Goal: Find specific page/section: Find specific page/section

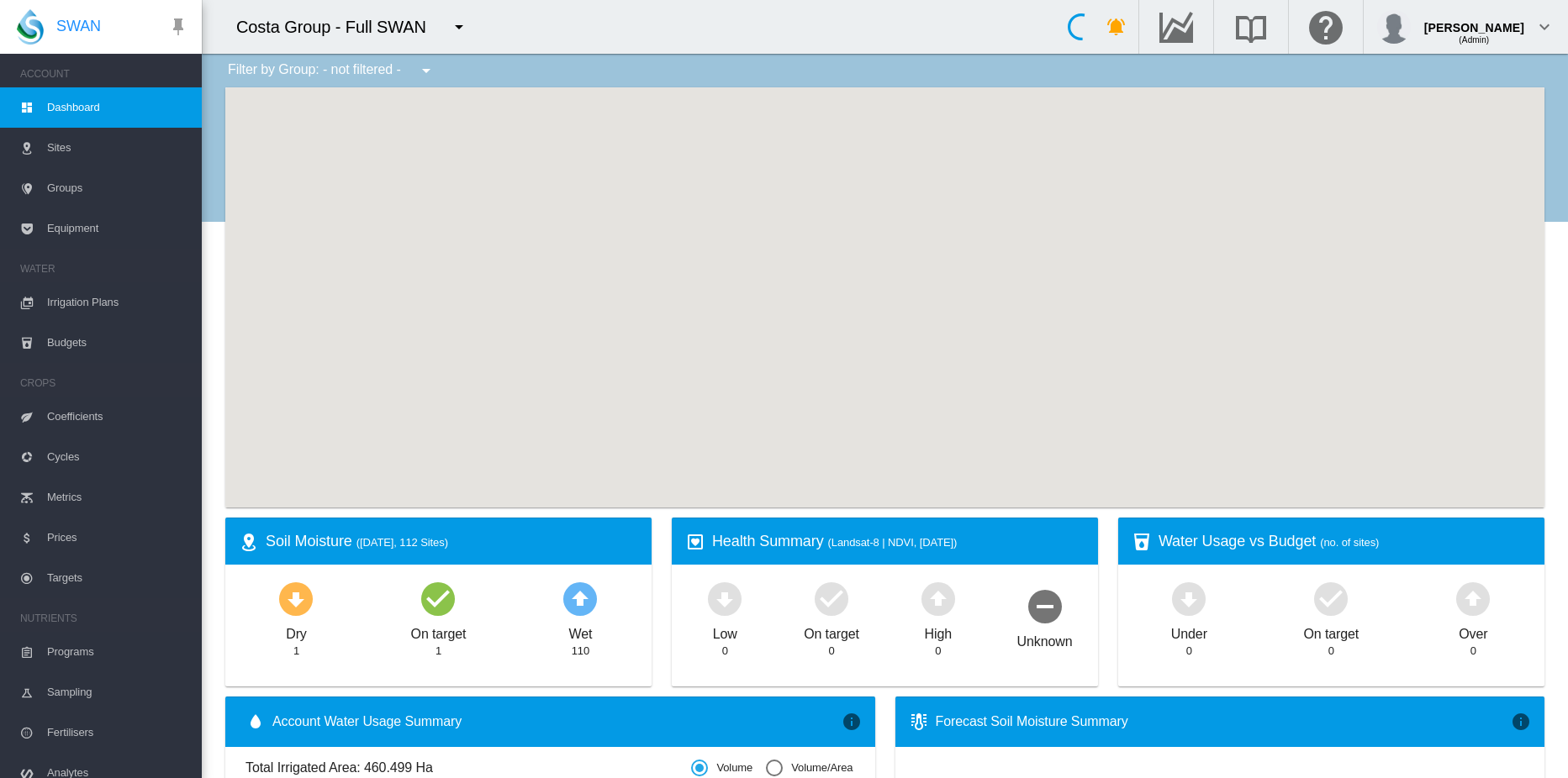
scroll to position [170, 0]
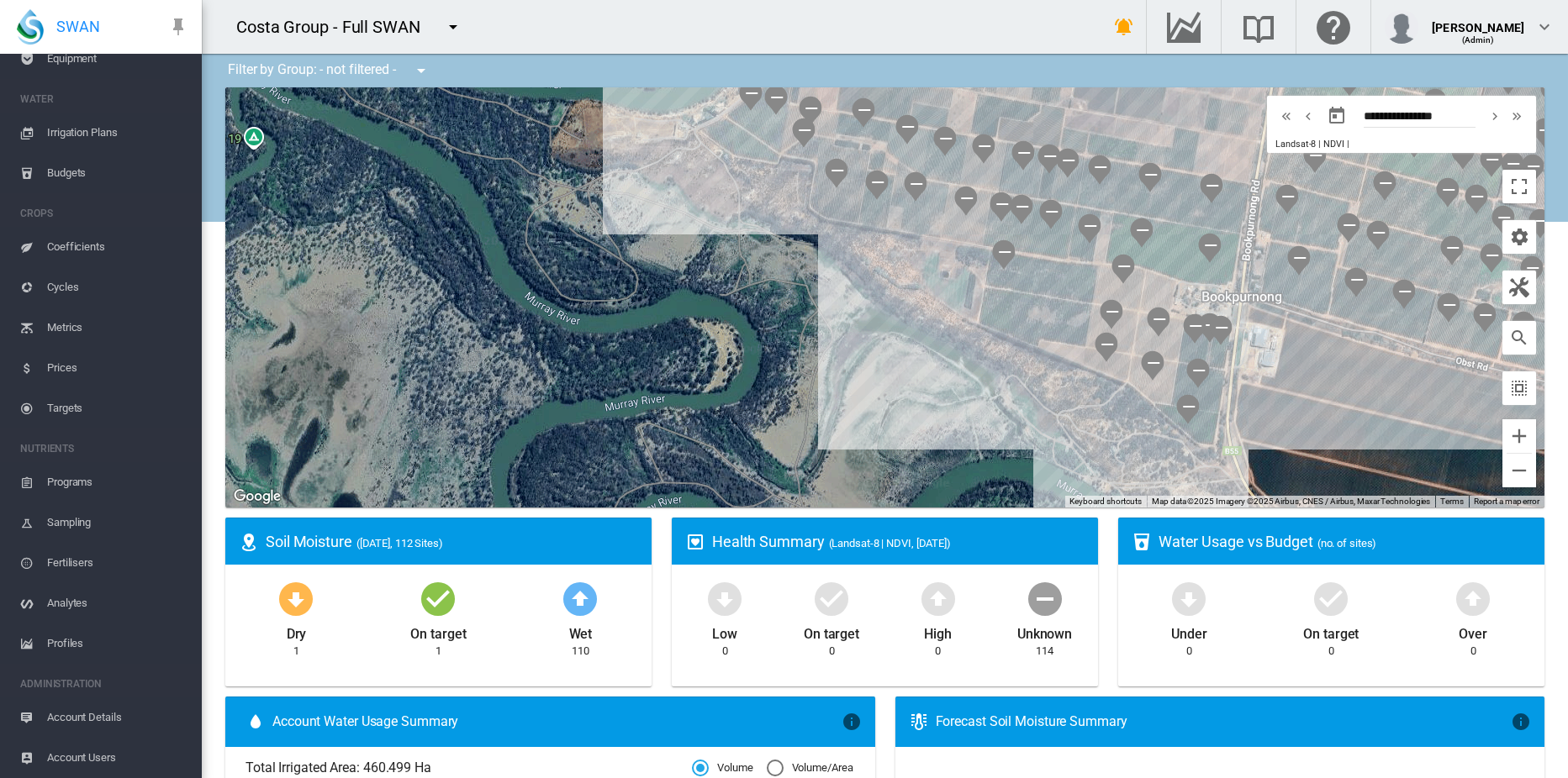
click at [107, 755] on span "Account Users" at bounding box center [118, 758] width 141 height 40
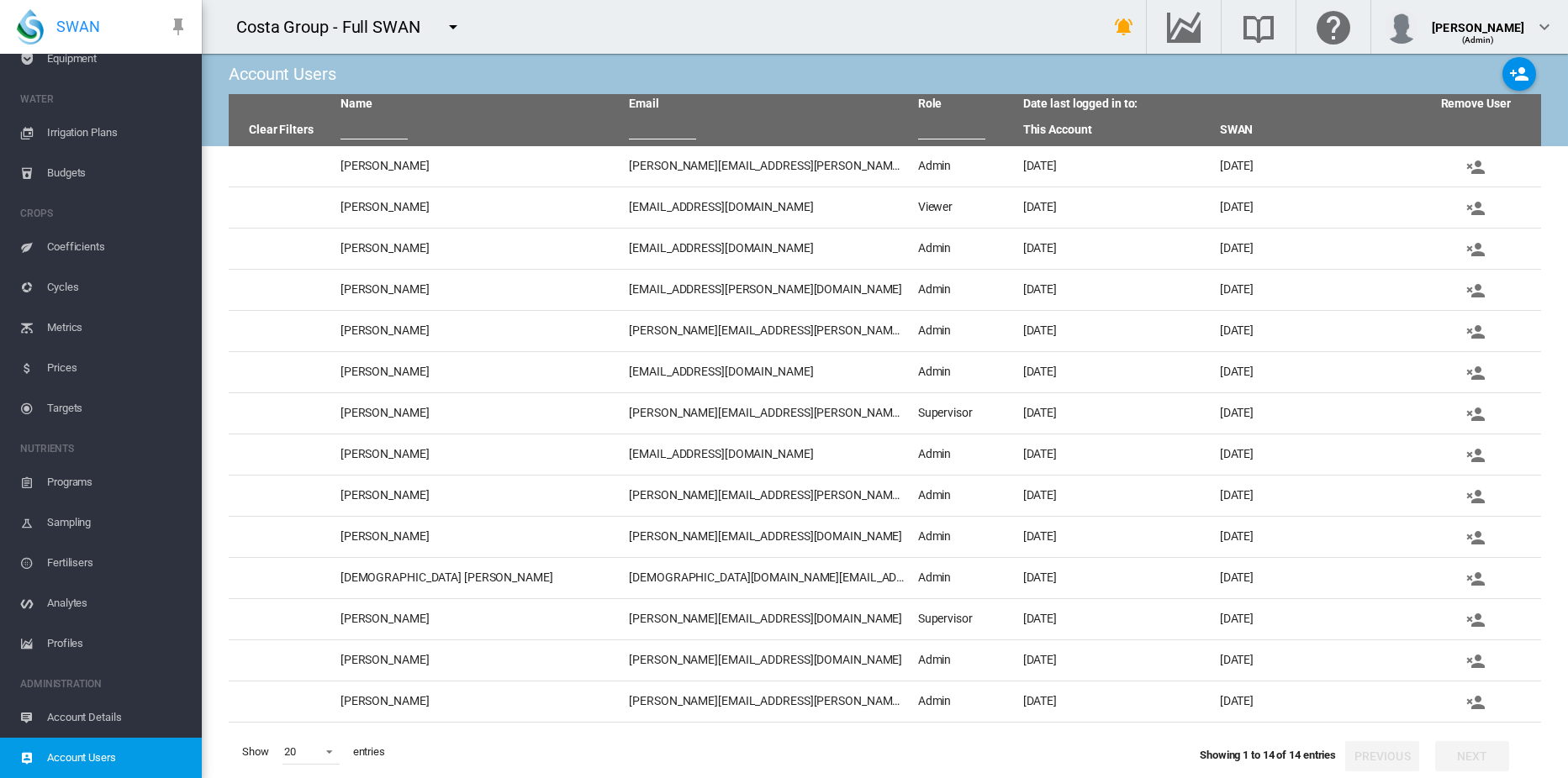
click at [454, 30] on md-icon "icon-menu-down" at bounding box center [453, 26] width 20 height 20
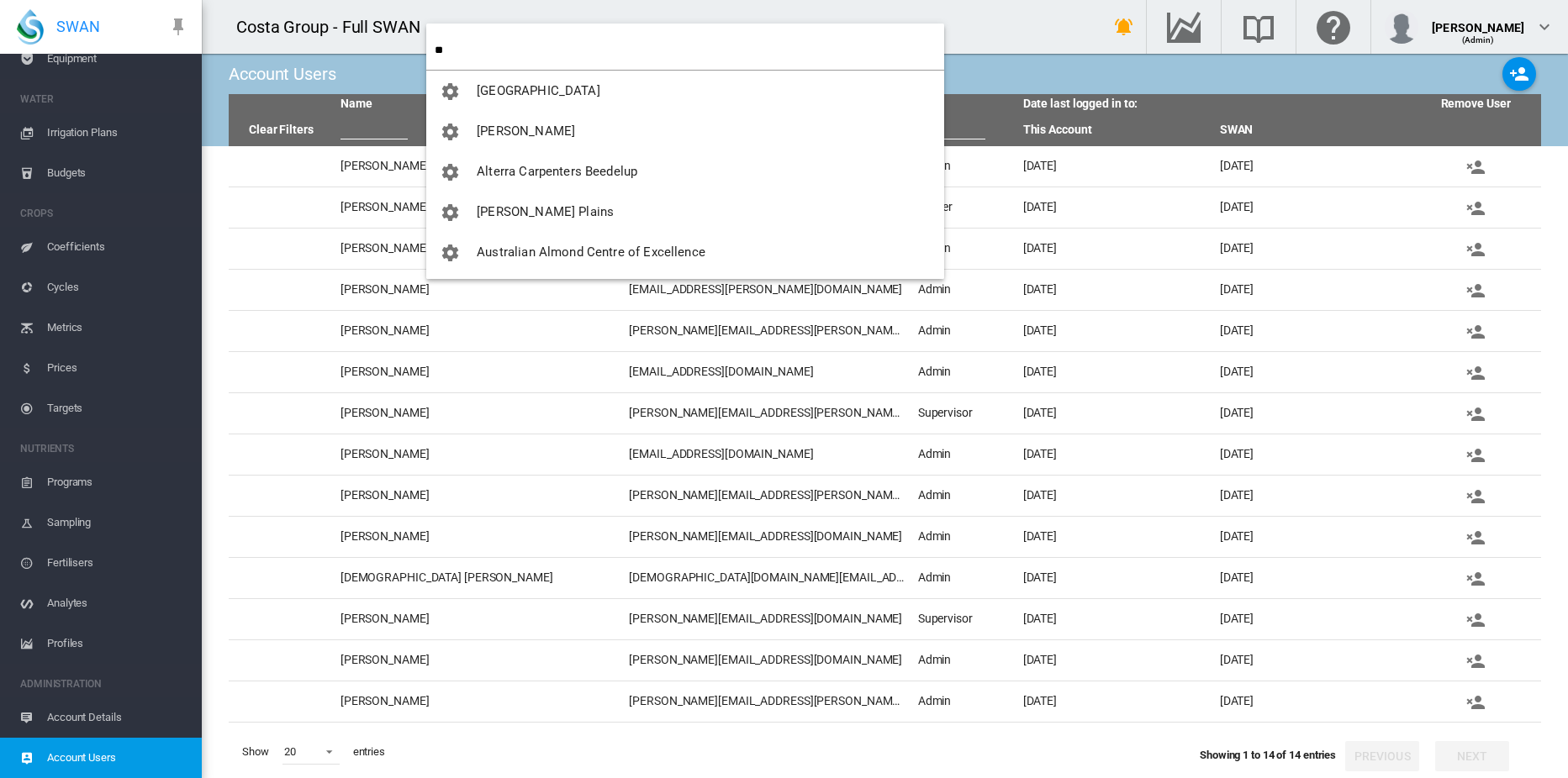
type input "**"
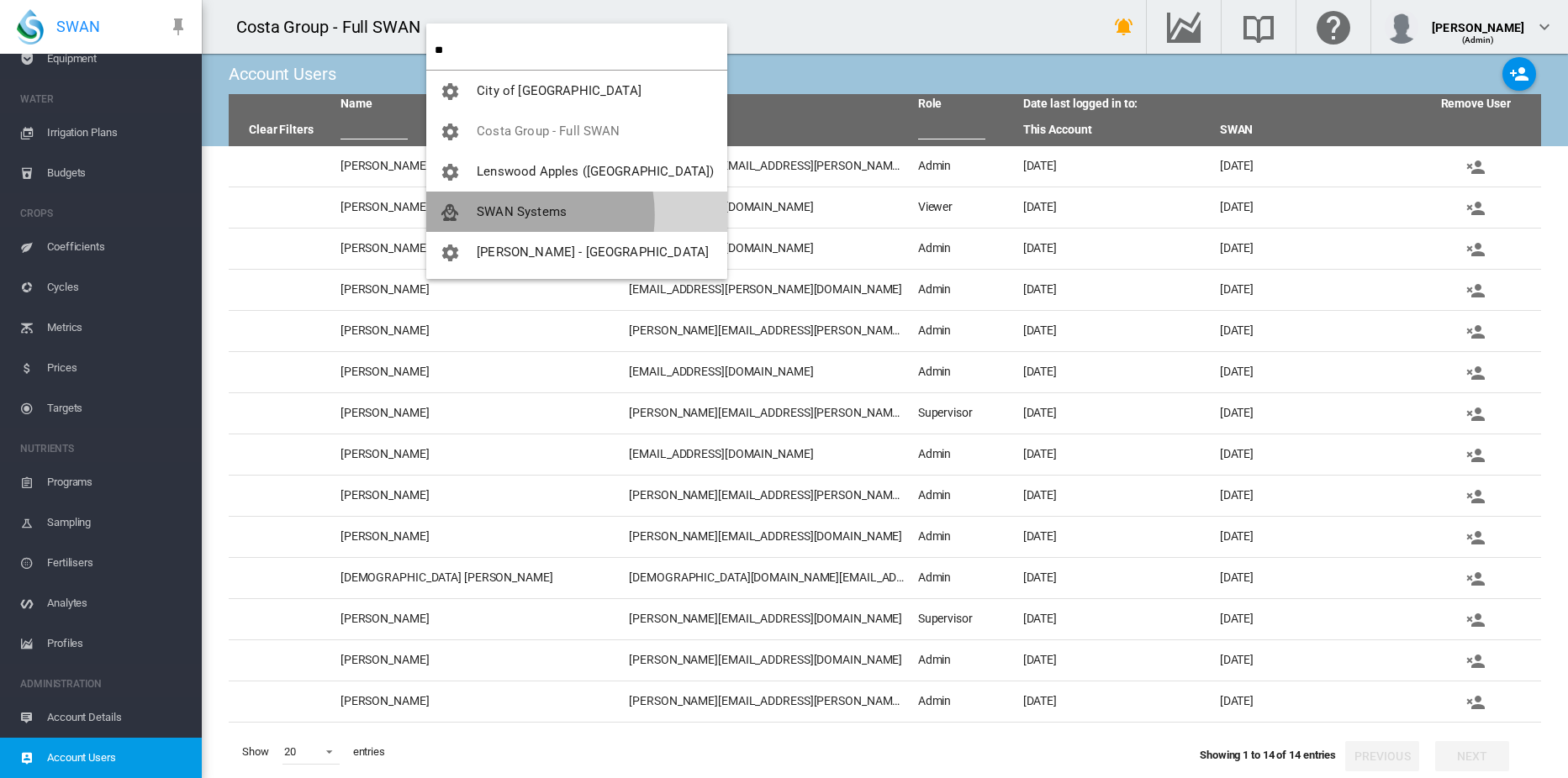
click at [504, 215] on span "SWAN Systems" at bounding box center [522, 211] width 90 height 15
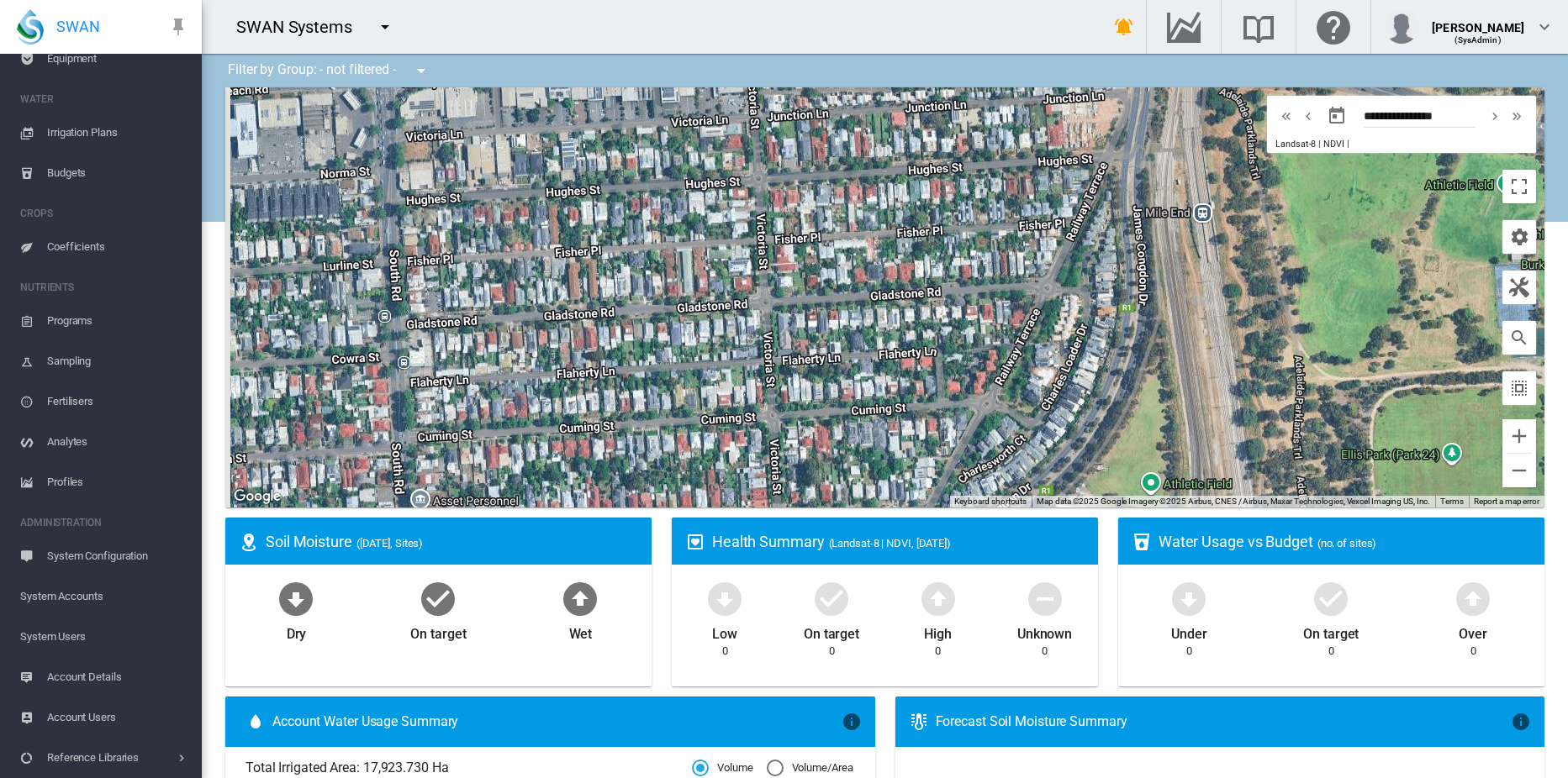
click at [82, 637] on span "System Users" at bounding box center [104, 637] width 168 height 40
